Goal: Browse casually: Explore the website without a specific task or goal

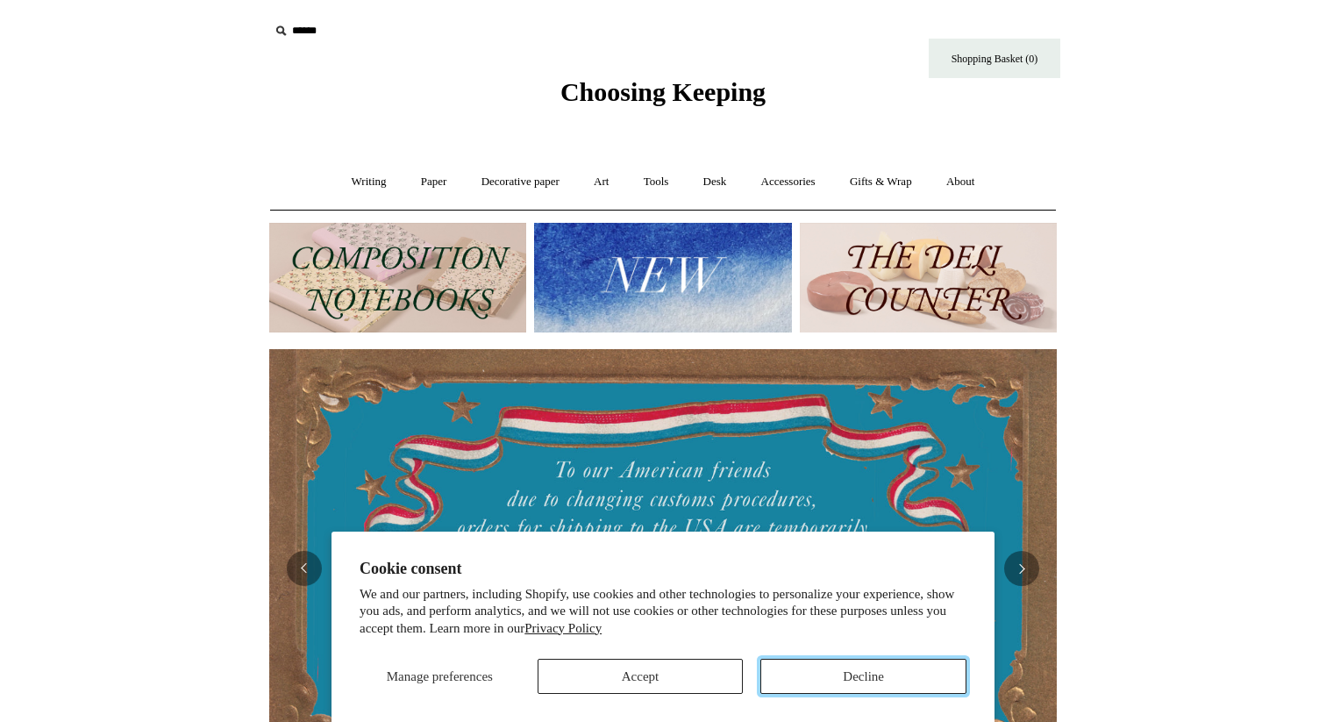
click at [854, 682] on button "Decline" at bounding box center [863, 676] width 206 height 35
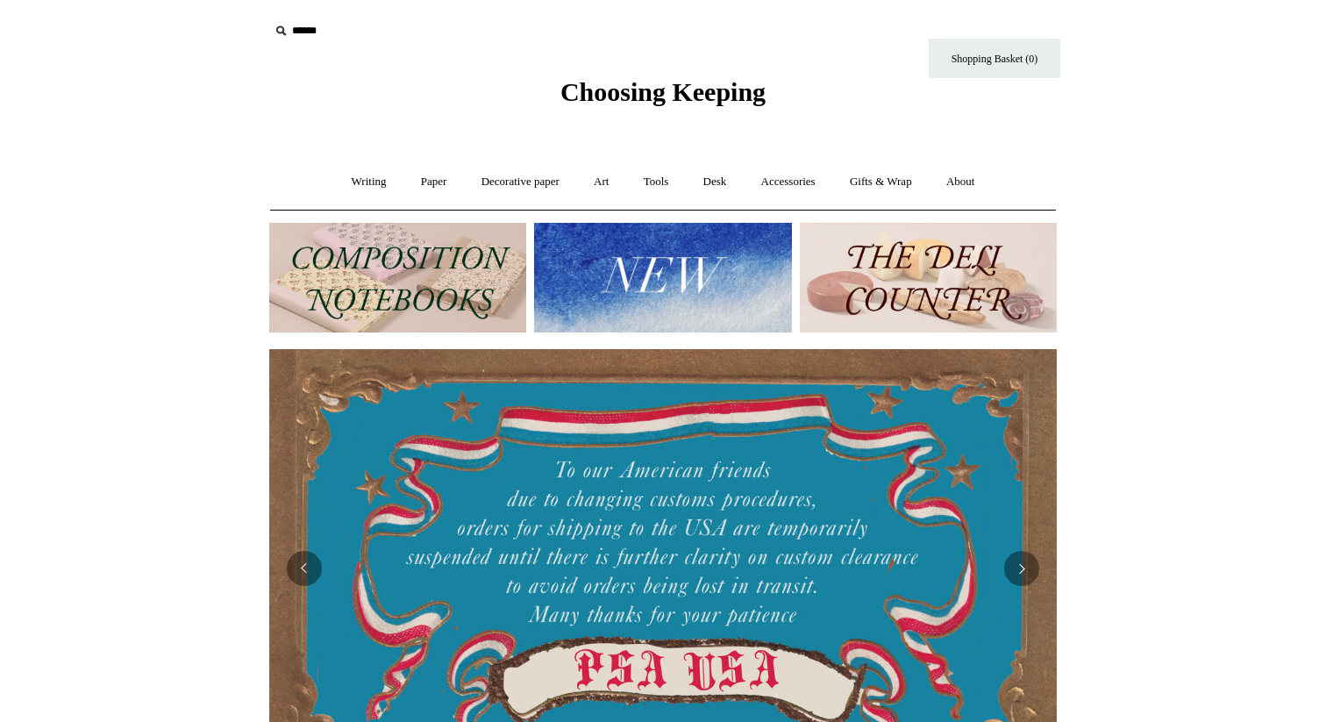
click at [396, 282] on img at bounding box center [397, 278] width 257 height 110
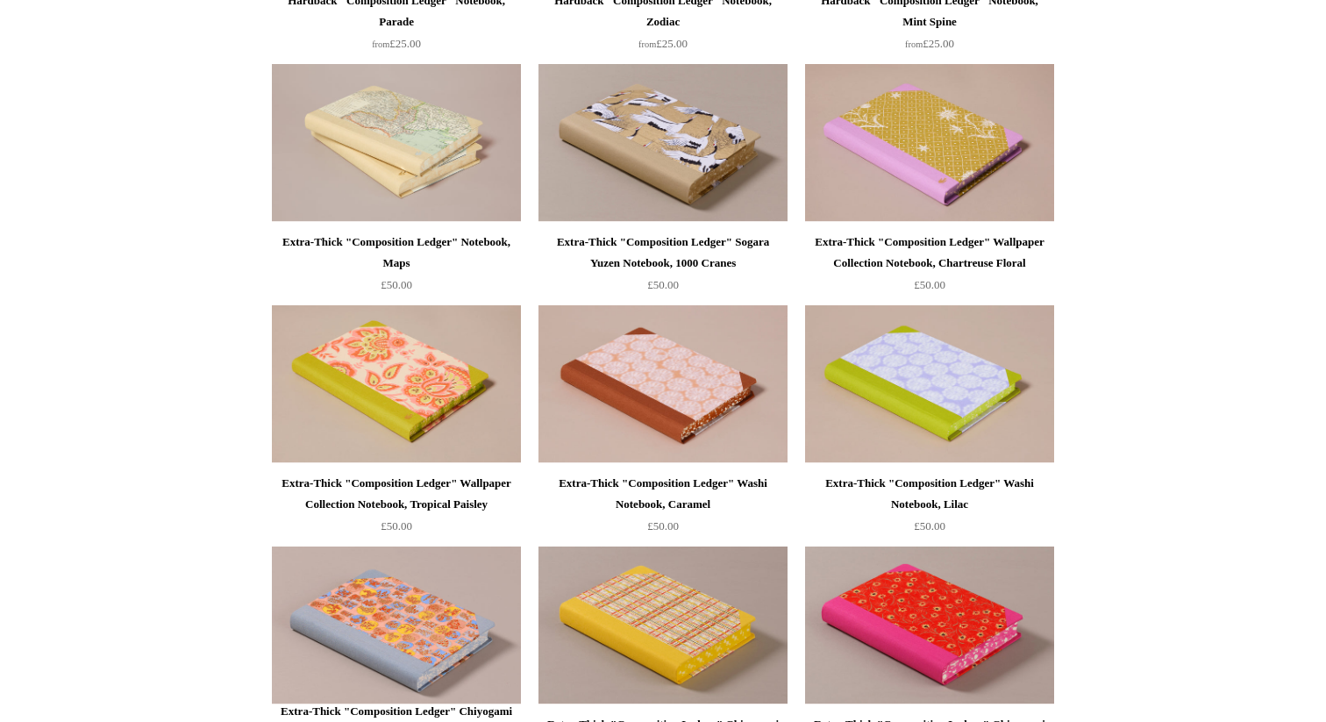
scroll to position [927, 0]
